Goal: Task Accomplishment & Management: Use online tool/utility

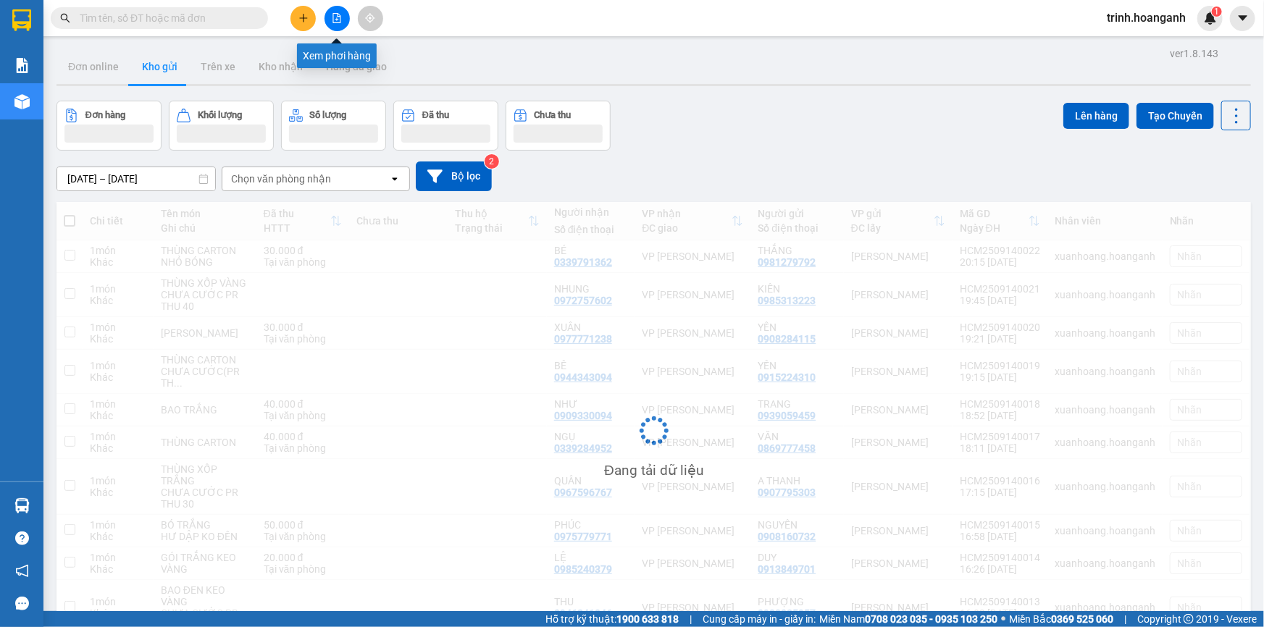
click at [343, 22] on button at bounding box center [336, 18] width 25 height 25
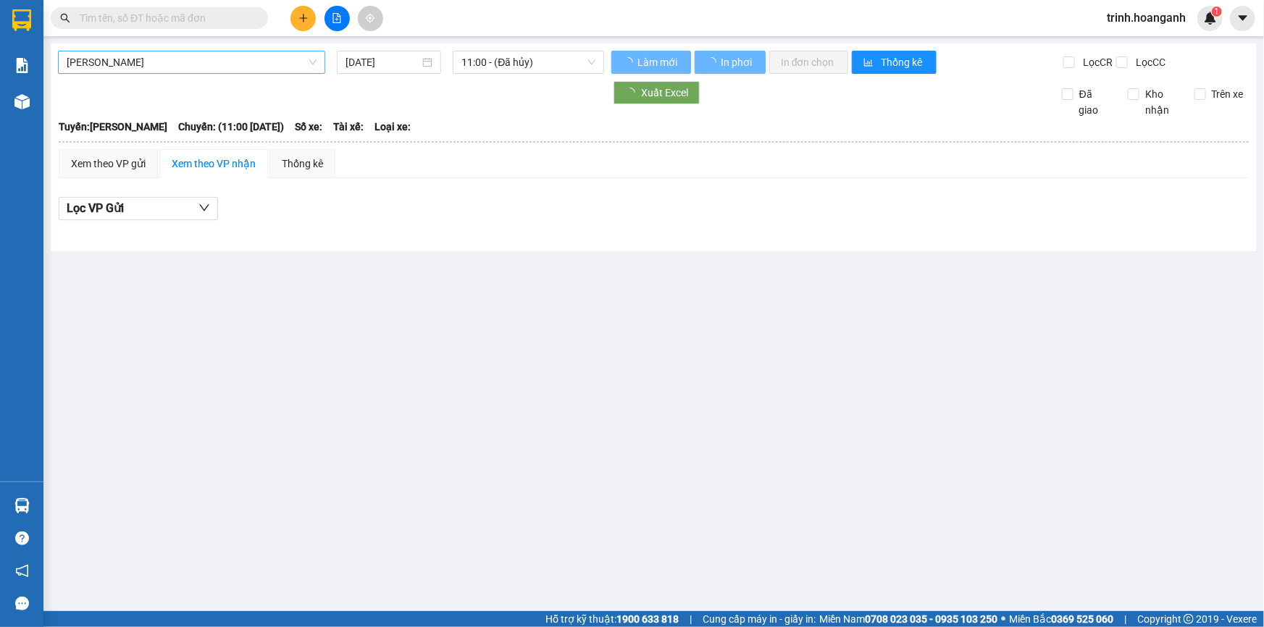
click at [298, 59] on span "[PERSON_NAME]" at bounding box center [192, 62] width 250 height 22
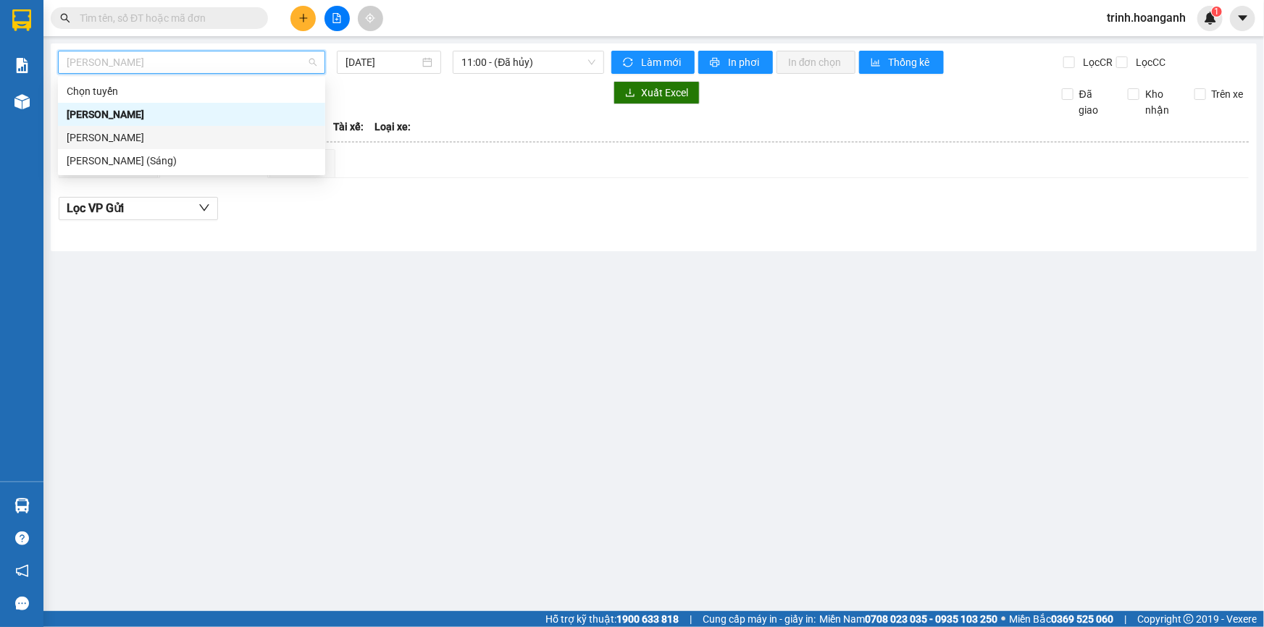
click at [275, 144] on div "[PERSON_NAME]" at bounding box center [192, 138] width 250 height 16
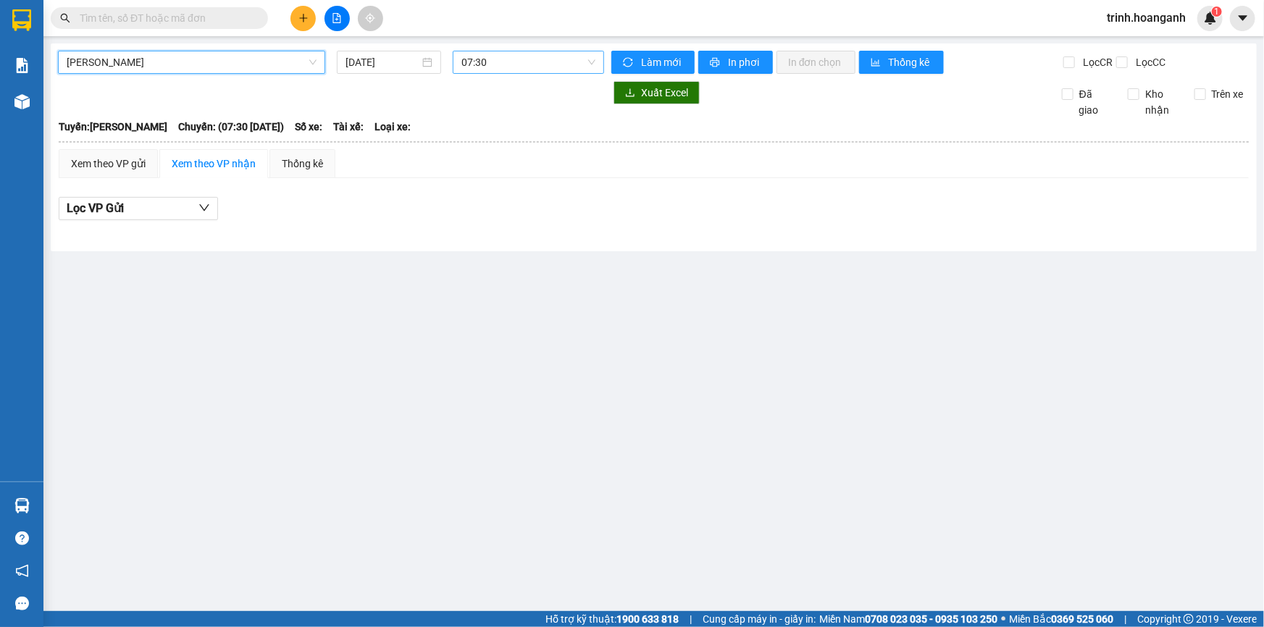
click at [482, 66] on span "07:30" at bounding box center [528, 62] width 134 height 22
click at [413, 67] on input "[DATE]" at bounding box center [382, 62] width 74 height 16
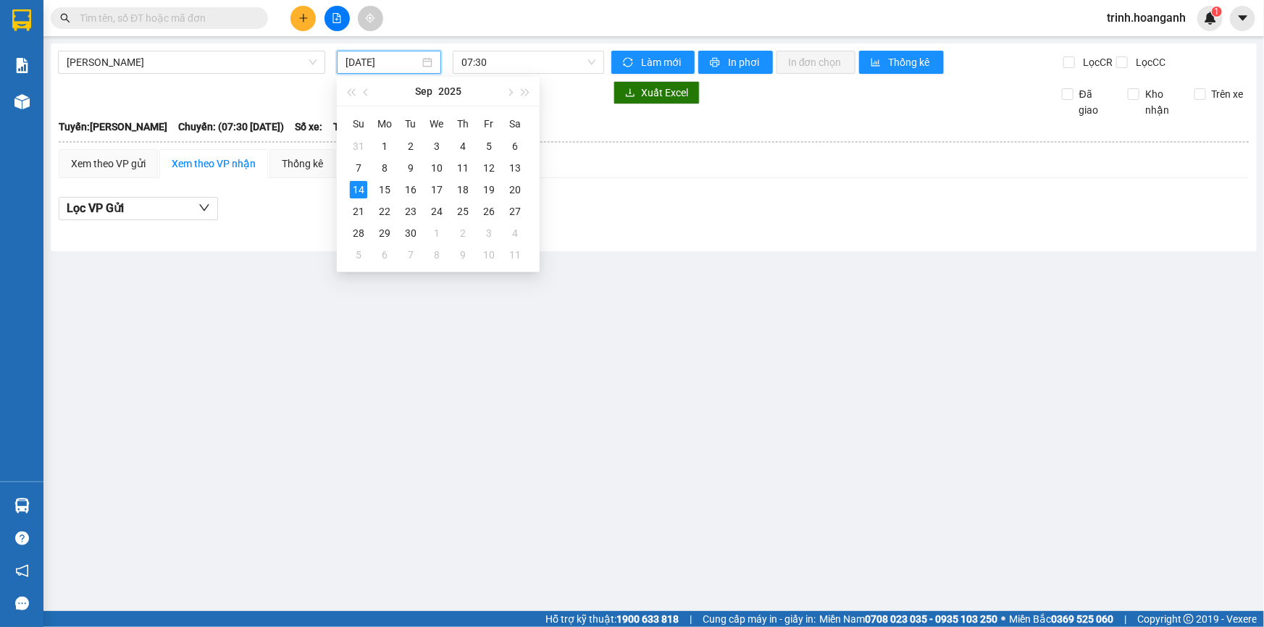
click at [395, 68] on input "[DATE]" at bounding box center [382, 62] width 74 height 16
type input "[DATE]"
click at [514, 73] on div "07:30" at bounding box center [528, 62] width 151 height 23
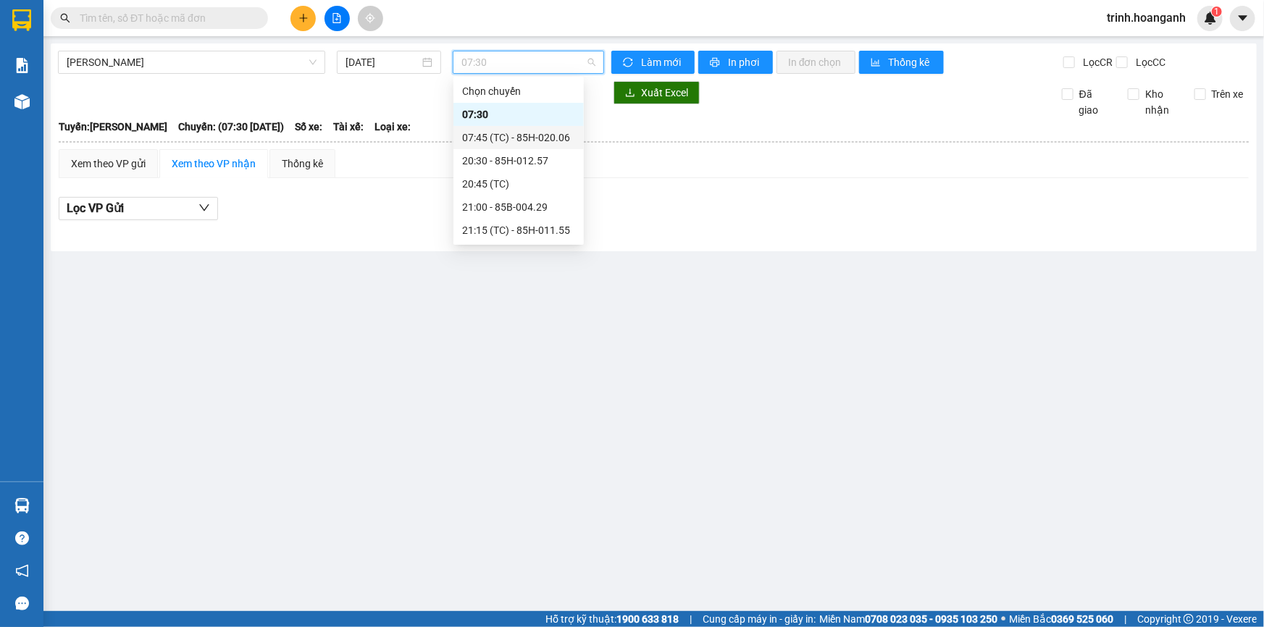
click at [503, 135] on div "07:45 (TC) - 85H-020.06" at bounding box center [518, 138] width 113 height 16
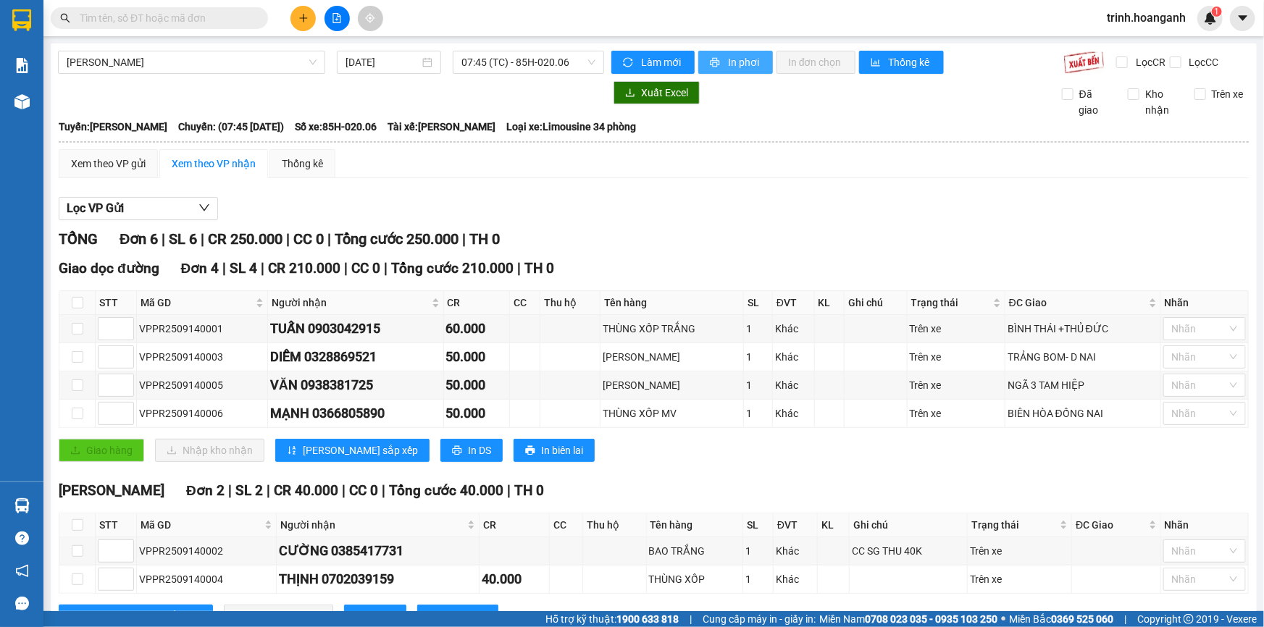
click at [734, 70] on button "In phơi" at bounding box center [735, 62] width 75 height 23
click at [557, 62] on span "07:45 (TC) - 85H-020.06" at bounding box center [528, 62] width 134 height 22
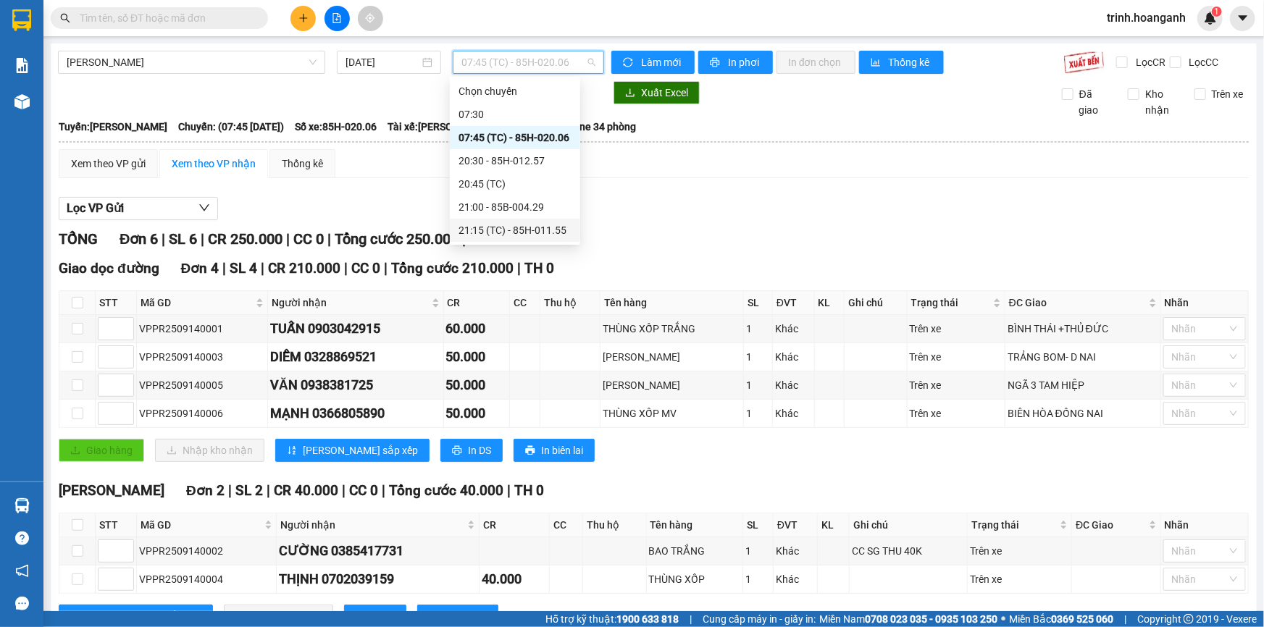
click at [545, 235] on div "21:15 (TC) - 85H-011.55" at bounding box center [514, 230] width 113 height 16
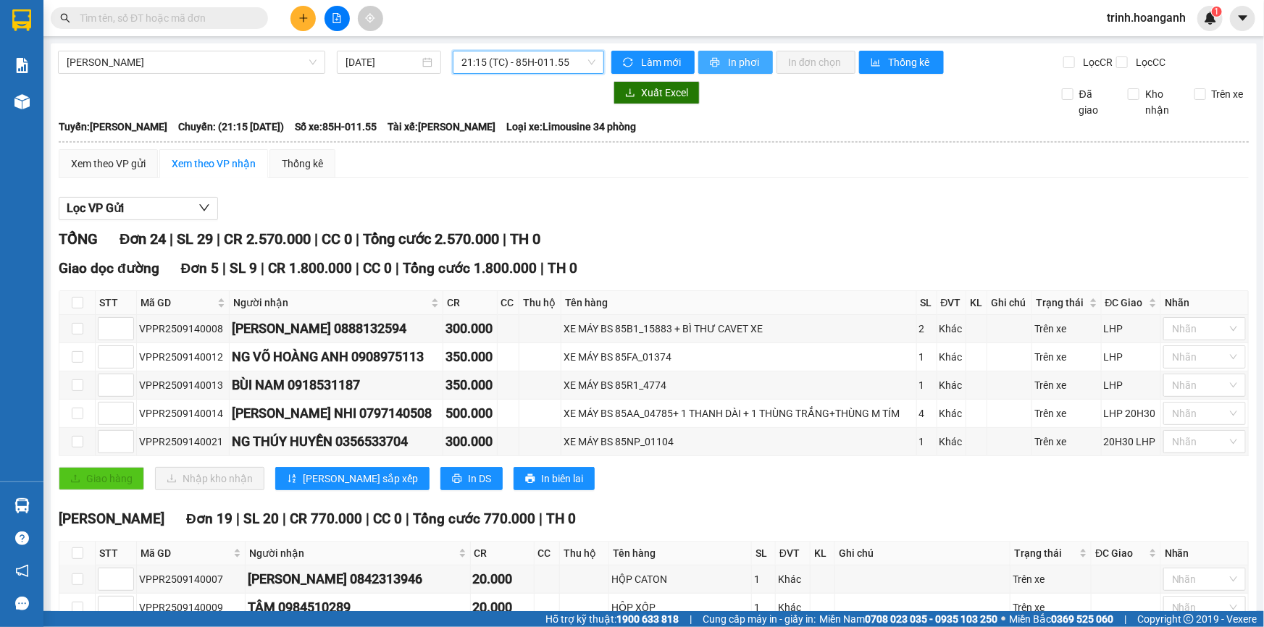
click at [741, 71] on button "In phơi" at bounding box center [735, 62] width 75 height 23
click at [710, 216] on div "Lọc VP Gửi" at bounding box center [654, 209] width 1190 height 24
click at [731, 206] on div "Lọc VP Gửi" at bounding box center [654, 209] width 1190 height 24
click at [815, 210] on div "Lọc VP Gửi" at bounding box center [654, 209] width 1190 height 24
click at [823, 210] on div "Lọc VP Gửi" at bounding box center [654, 209] width 1190 height 24
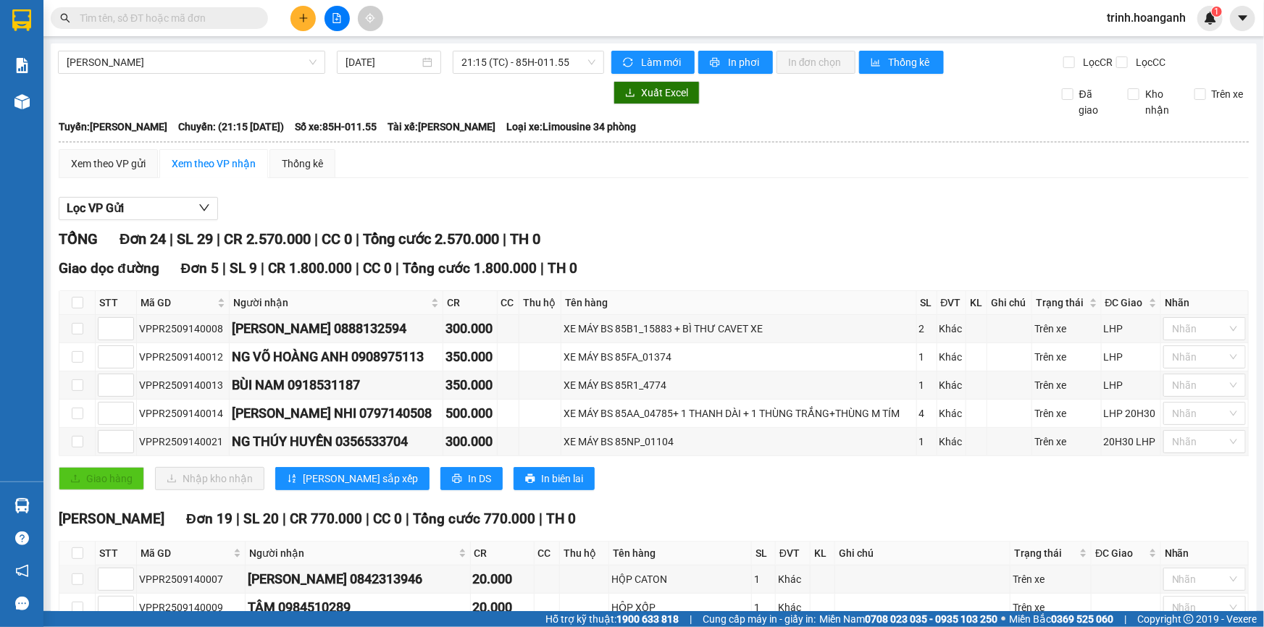
click at [825, 210] on div "Lọc VP Gửi" at bounding box center [654, 209] width 1190 height 24
click at [826, 210] on div "Lọc VP Gửi" at bounding box center [654, 209] width 1190 height 24
click at [828, 210] on div "Lọc VP Gửi" at bounding box center [654, 209] width 1190 height 24
click at [837, 209] on div "Lọc VP Gửi" at bounding box center [654, 209] width 1190 height 24
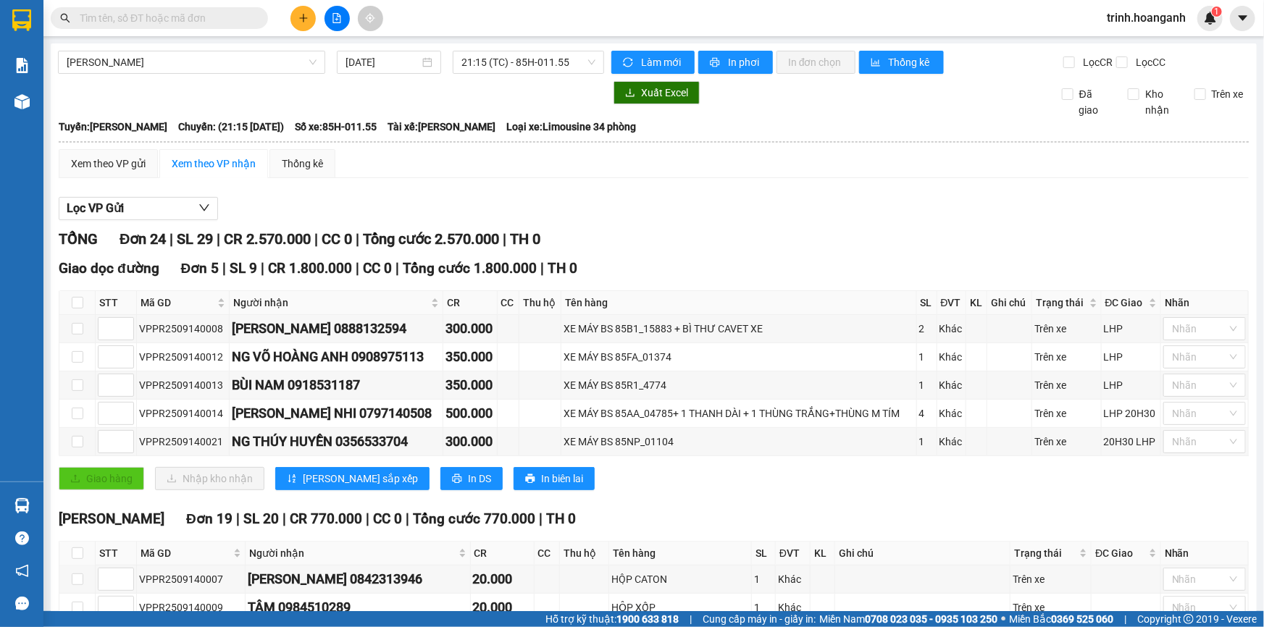
click at [837, 209] on div "Lọc VP Gửi" at bounding box center [654, 209] width 1190 height 24
